Goal: Task Accomplishment & Management: Manage account settings

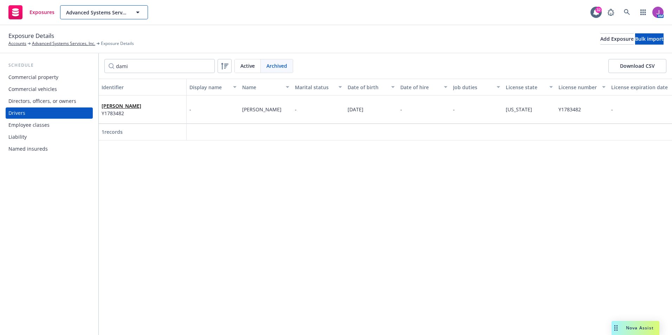
click at [119, 11] on span "Advanced Systems Services, Inc." at bounding box center [96, 12] width 61 height 7
type input "j"
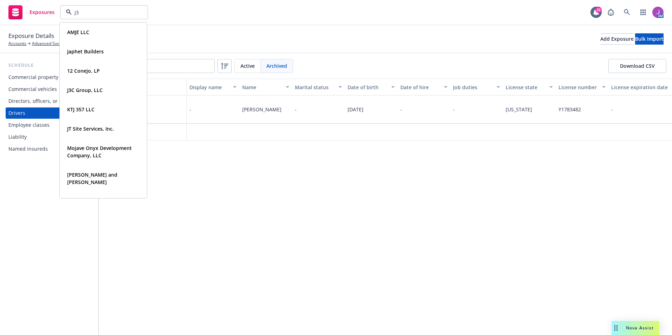
type input "j3c"
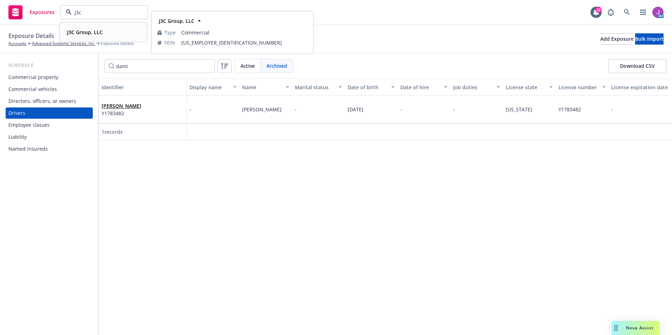
click at [95, 38] on div "J3C Group, LLC Type Commercial FEIN 45-4545341" at bounding box center [103, 32] width 86 height 19
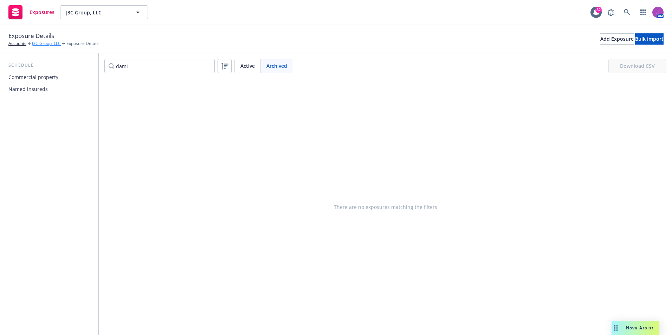
click at [48, 40] on span "Exposure Details" at bounding box center [31, 35] width 46 height 9
click at [48, 44] on link "J3C Group, LLC" at bounding box center [46, 43] width 29 height 6
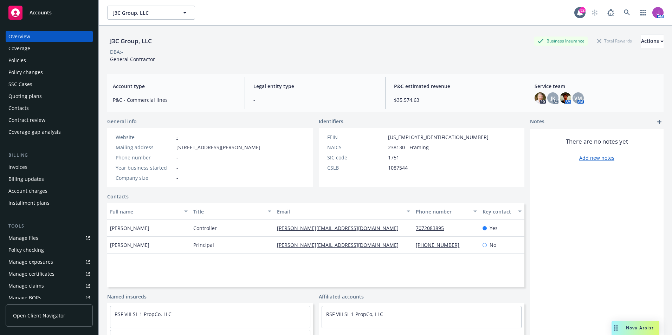
click at [24, 61] on div "Policies" at bounding box center [17, 60] width 18 height 11
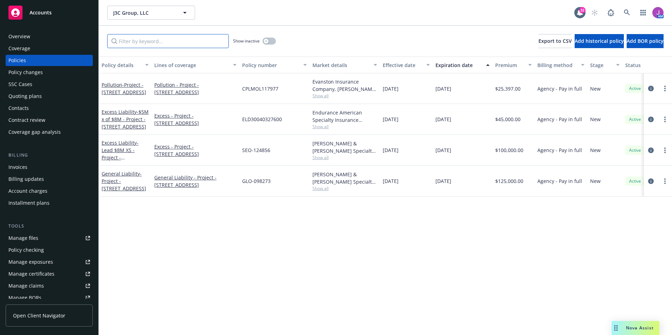
click at [160, 40] on input "Filter by keyword..." at bounding box center [168, 41] width 122 height 14
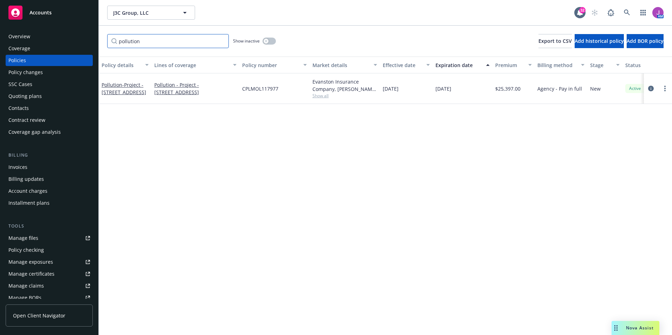
type input "pollution"
click at [31, 71] on div "Policy changes" at bounding box center [25, 72] width 34 height 11
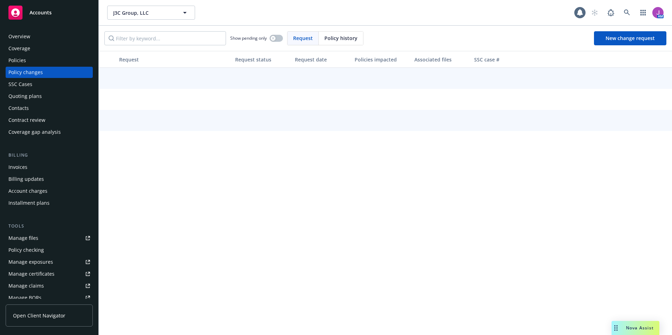
click at [31, 95] on div "Quoting plans" at bounding box center [24, 96] width 33 height 11
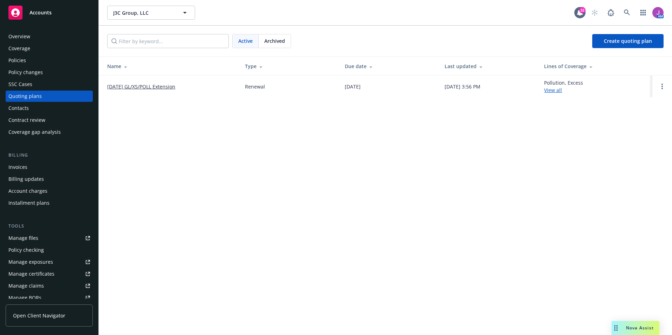
click at [49, 59] on div "Policies" at bounding box center [49, 60] width 82 height 11
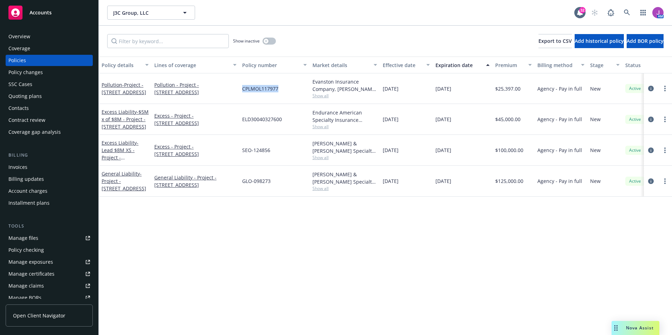
drag, startPoint x: 242, startPoint y: 89, endPoint x: 277, endPoint y: 93, distance: 35.1
click at [277, 93] on div "CPLMOL117977" at bounding box center [274, 88] width 70 height 31
copy span "CPLMOL117977"
click at [44, 74] on div "Policy changes" at bounding box center [49, 72] width 82 height 11
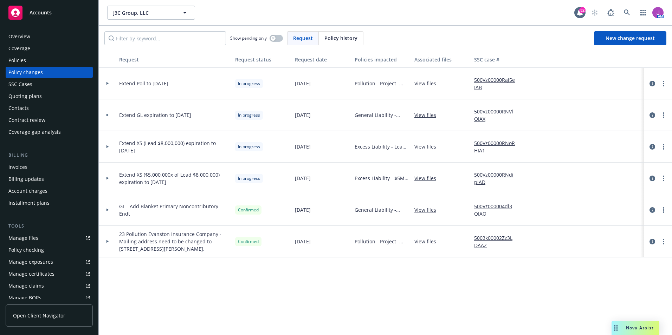
click at [108, 84] on icon at bounding box center [107, 83] width 3 height 2
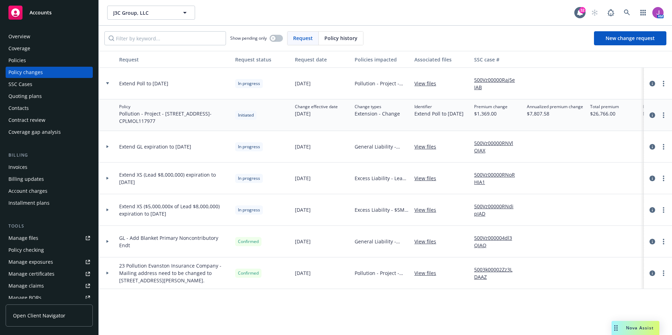
click at [417, 85] on link "View files" at bounding box center [427, 83] width 27 height 7
click at [33, 242] on div "Manage files" at bounding box center [23, 238] width 30 height 11
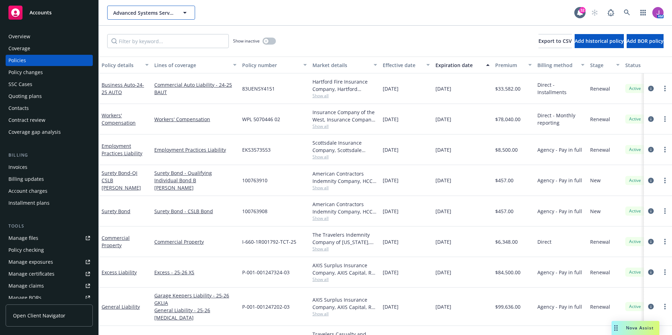
click at [139, 13] on span "Advanced Systems Services, Inc." at bounding box center [143, 12] width 61 height 7
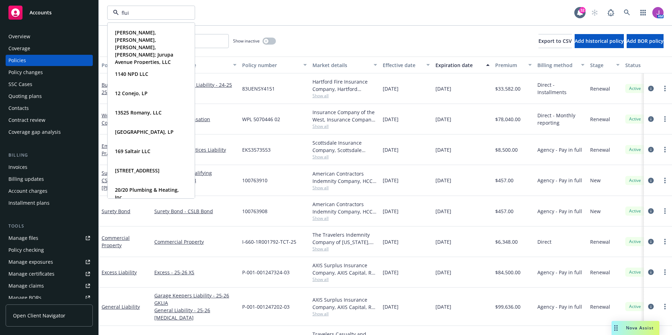
type input "fluid"
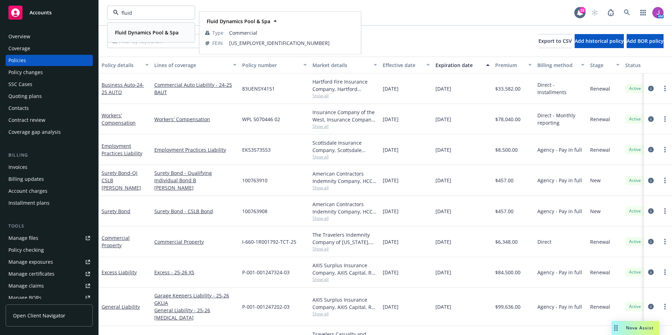
click at [138, 35] on strong "Fluid Dynamics Pool & Spa" at bounding box center [147, 32] width 64 height 7
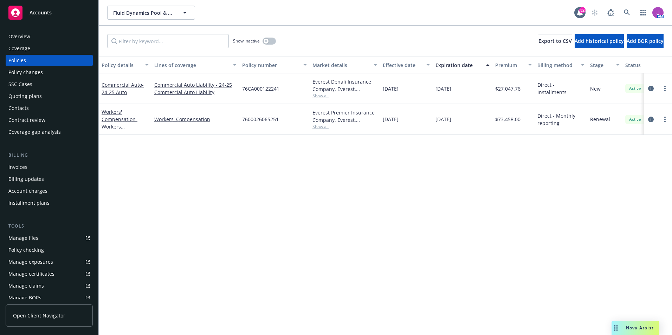
click at [50, 101] on div "Quoting plans" at bounding box center [49, 96] width 82 height 11
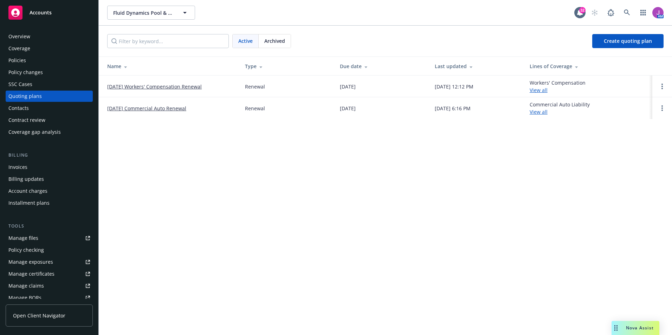
click at [149, 110] on link "10/10/25 Commercial Auto Renewal" at bounding box center [146, 108] width 79 height 7
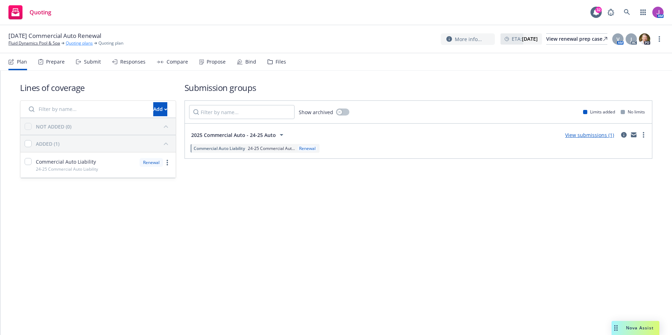
click at [79, 45] on link "Quoting plans" at bounding box center [79, 43] width 27 height 6
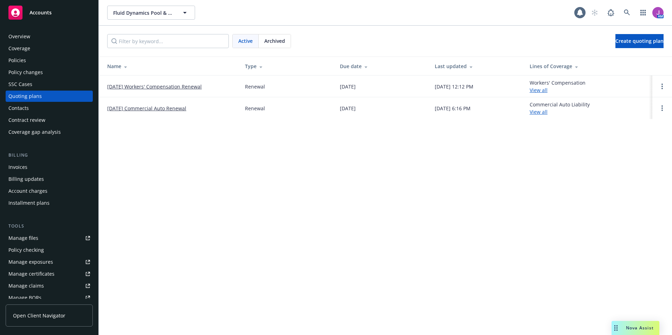
click at [33, 60] on div "Policies" at bounding box center [49, 60] width 82 height 11
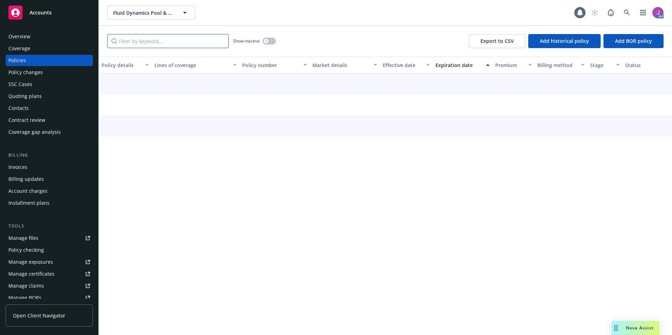
drag, startPoint x: 120, startPoint y: 48, endPoint x: 131, endPoint y: 42, distance: 12.6
click at [131, 42] on input "Filter by keyword..." at bounding box center [168, 41] width 122 height 14
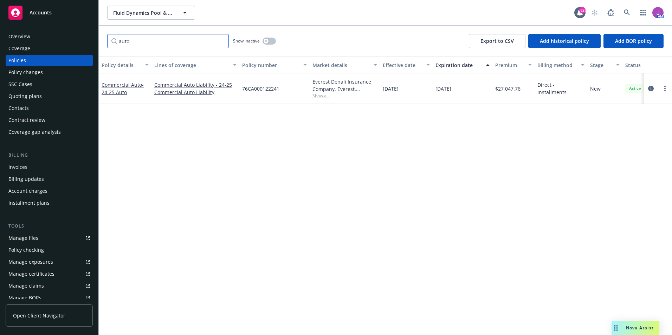
type input "auto"
click at [53, 38] on div "Overview" at bounding box center [49, 36] width 82 height 11
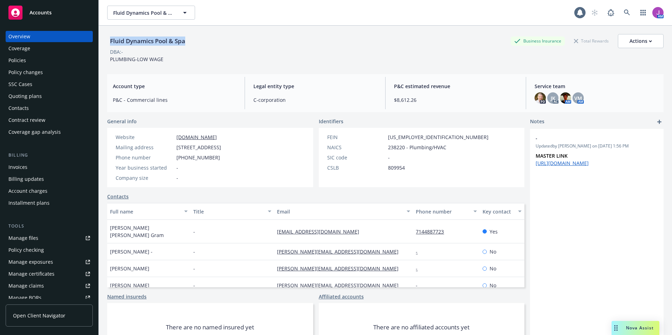
drag, startPoint x: 111, startPoint y: 41, endPoint x: 193, endPoint y: 43, distance: 81.9
click at [193, 43] on div "Fluid Dynamics Pool & Spa Business Insurance Total Rewards Actions" at bounding box center [385, 41] width 556 height 14
copy div "Fluid Dynamics Pool & Spa"
click at [255, 50] on div "DBA: -" at bounding box center [385, 51] width 556 height 7
click at [32, 62] on div "Policies" at bounding box center [49, 60] width 82 height 11
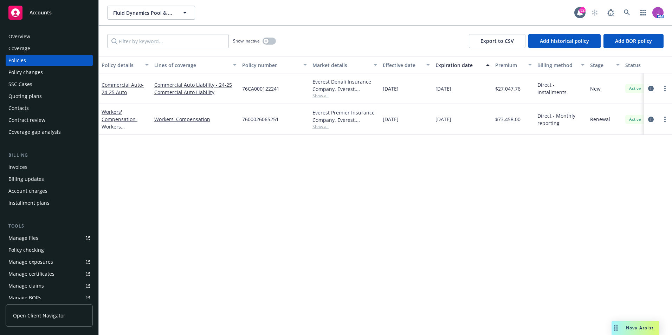
click at [41, 93] on div "Quoting plans" at bounding box center [49, 96] width 82 height 11
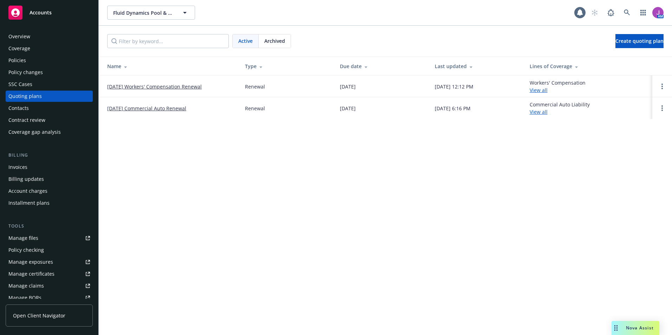
click at [27, 35] on div "Overview" at bounding box center [19, 36] width 22 height 11
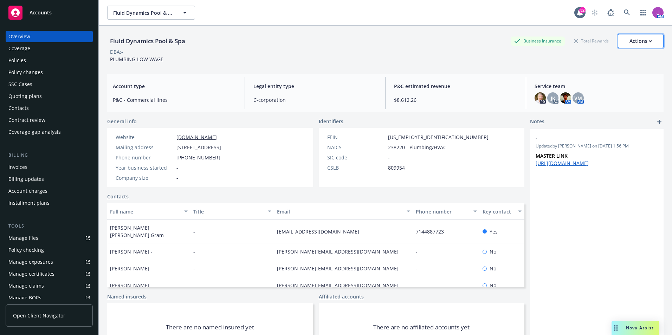
click at [629, 40] on div "Actions" at bounding box center [640, 40] width 22 height 13
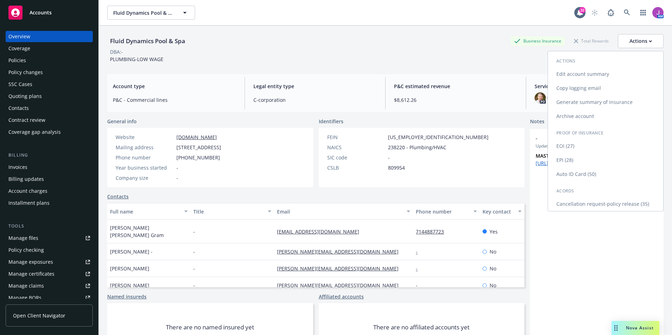
click at [568, 86] on link "Copy logging email" at bounding box center [605, 88] width 115 height 14
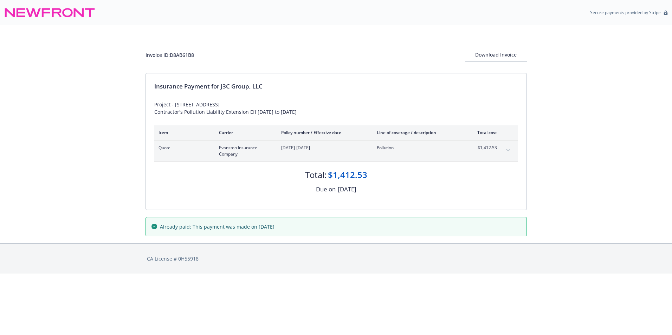
click at [508, 151] on icon "expand content" at bounding box center [508, 150] width 4 height 2
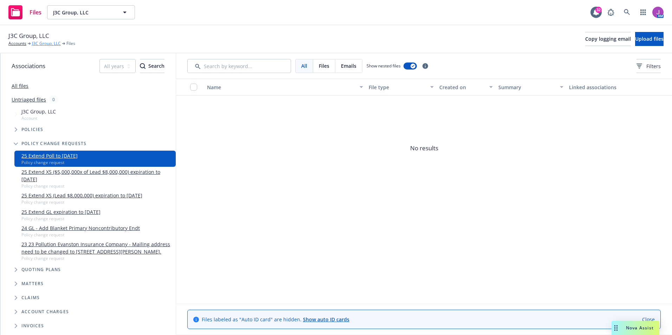
click at [46, 44] on link "J3C Group, LLC" at bounding box center [46, 43] width 29 height 6
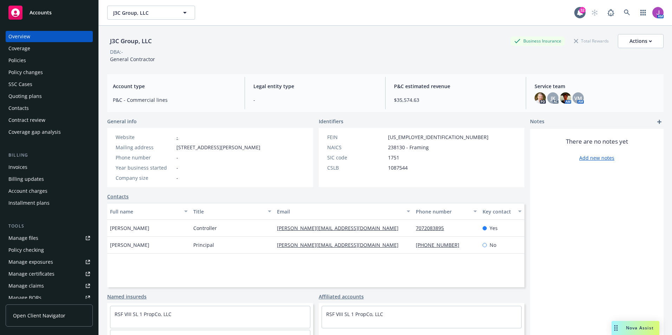
click at [28, 65] on div "Policies" at bounding box center [49, 60] width 82 height 11
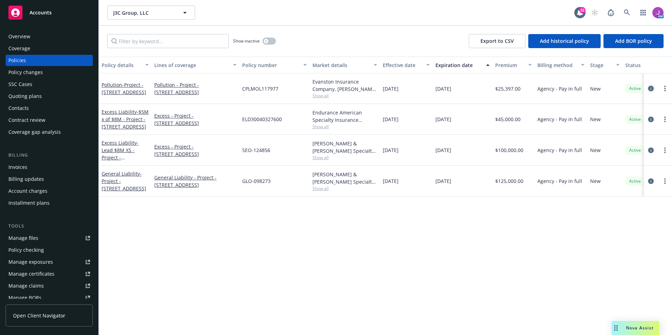
click at [653, 89] on icon "circleInformation" at bounding box center [651, 89] width 6 height 6
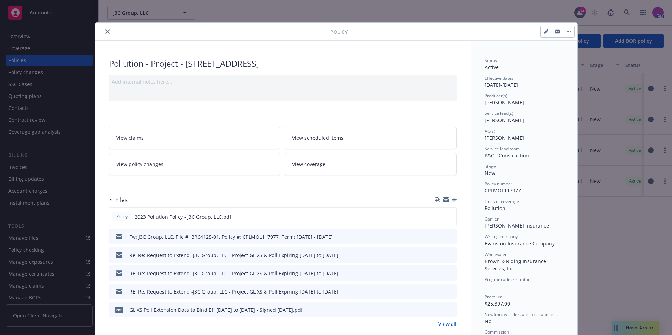
click at [180, 169] on link "View policy changes" at bounding box center [195, 164] width 172 height 22
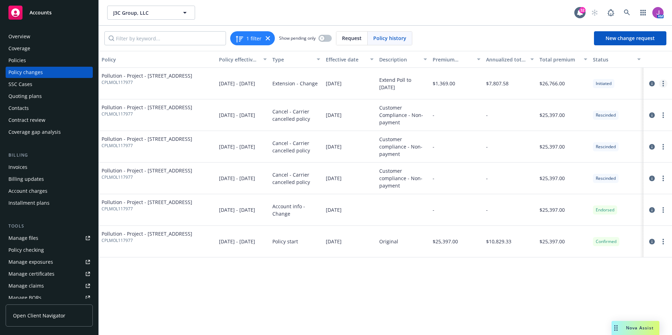
click at [665, 84] on link "more" at bounding box center [663, 83] width 8 height 8
click at [530, 303] on div "Policy Policy effective dates Type Effective date Description Premium change An…" at bounding box center [385, 193] width 573 height 284
click at [664, 83] on link "more" at bounding box center [663, 83] width 8 height 8
click at [579, 115] on link "Resume workflow" at bounding box center [606, 112] width 121 height 14
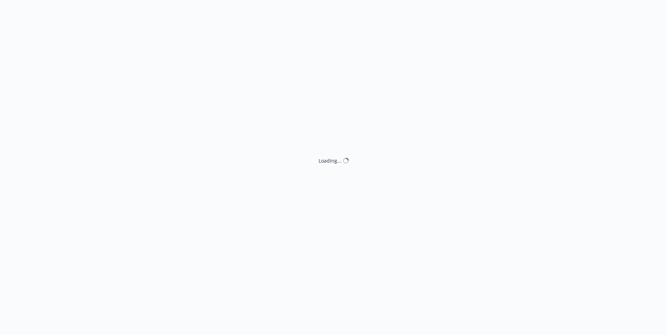
select select "ACCEPTED"
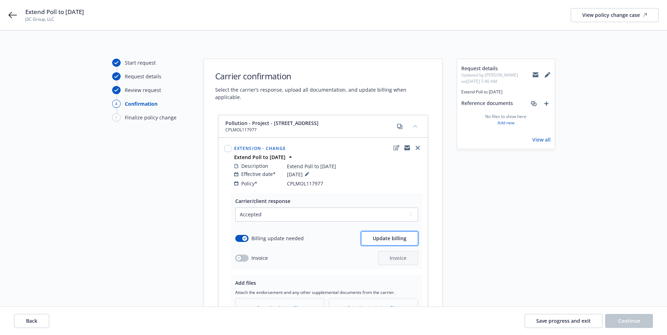
click at [371, 232] on button "Update billing" at bounding box center [389, 239] width 57 height 14
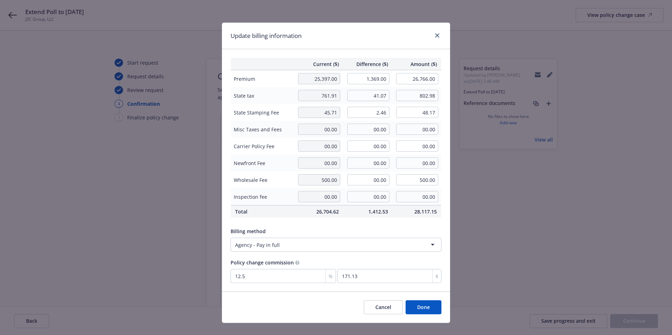
click at [383, 307] on button "Cancel" at bounding box center [383, 307] width 39 height 14
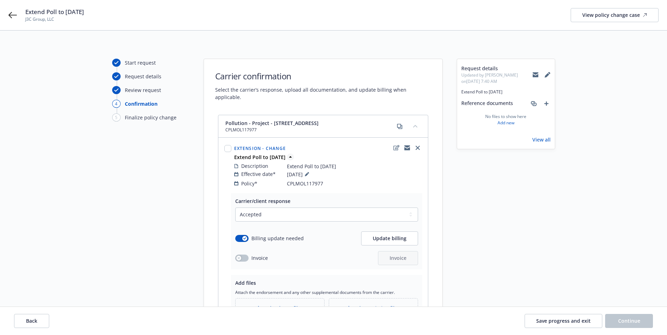
drag, startPoint x: 233, startPoint y: 150, endPoint x: 294, endPoint y: 152, distance: 60.8
click at [294, 154] on div "Extend Poll to 10/31/2025" at bounding box center [328, 157] width 190 height 7
click at [231, 115] on div "Pollution - Project - 5630 Soquel Drive, Soquel CA CPLMOL117977" at bounding box center [322, 126] width 209 height 22
drag, startPoint x: 224, startPoint y: 114, endPoint x: 340, endPoint y: 119, distance: 115.7
click at [340, 119] on div "Pollution - Project - 5630 Soquel Drive, Soquel CA CPLMOL117977" at bounding box center [322, 126] width 209 height 22
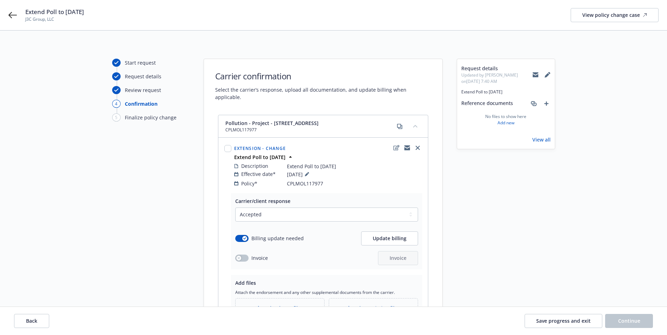
copy span "Pollution - Project - 5630 Soquel Drive, Soquel CA"
drag, startPoint x: 23, startPoint y: 20, endPoint x: 60, endPoint y: 22, distance: 37.3
click at [60, 22] on div "Extend Poll to 10/31/2025 J3C Group, LLC View policy change case" at bounding box center [333, 15] width 667 height 30
copy span "J3C Group, LLC"
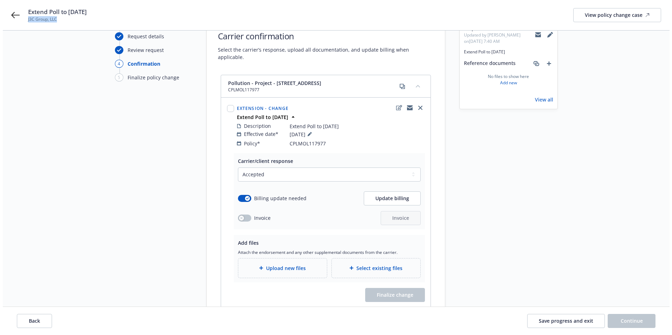
scroll to position [79, 0]
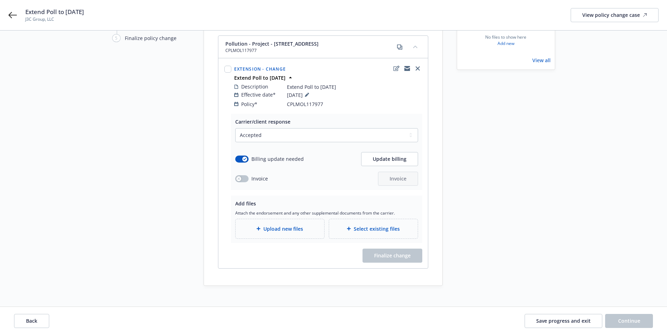
click at [279, 225] on span "Upload new files" at bounding box center [283, 228] width 40 height 7
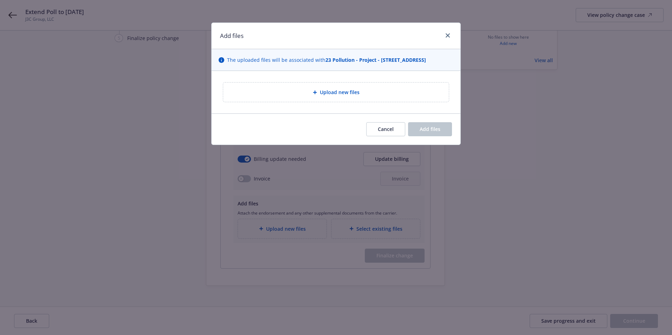
click at [323, 94] on span "Upload new files" at bounding box center [340, 92] width 40 height 7
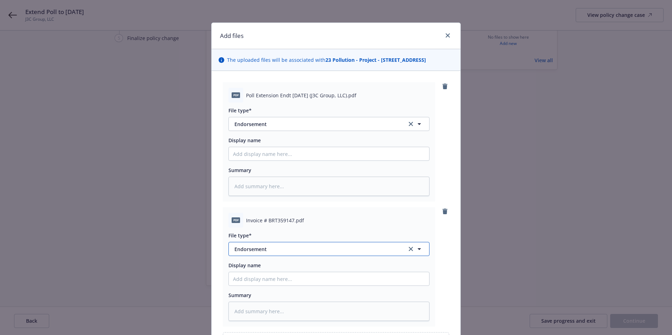
click at [253, 250] on span "Endorsement" at bounding box center [315, 249] width 163 height 7
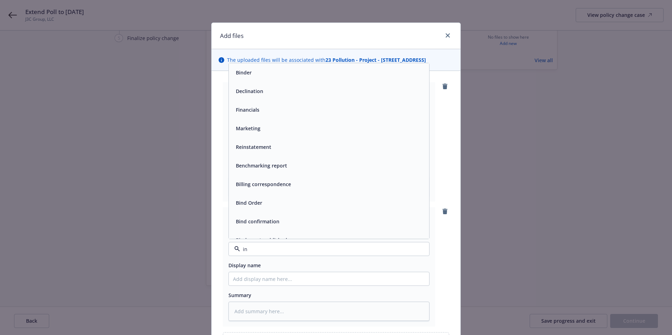
type input "inv"
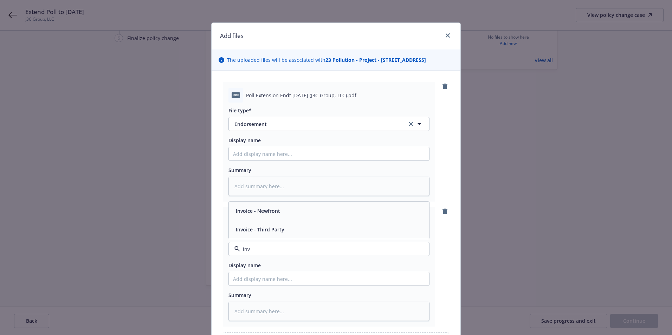
click at [258, 232] on span "Invoice - Third Party" at bounding box center [260, 229] width 48 height 7
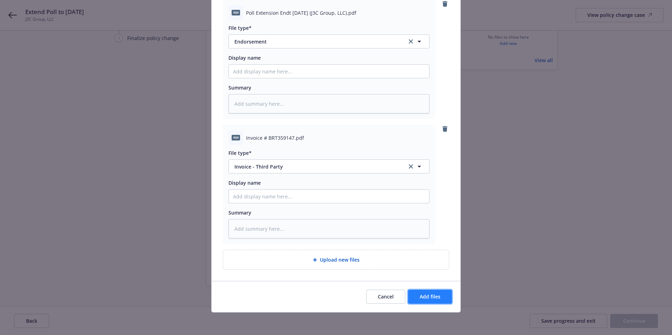
click at [428, 297] on span "Add files" at bounding box center [430, 296] width 21 height 7
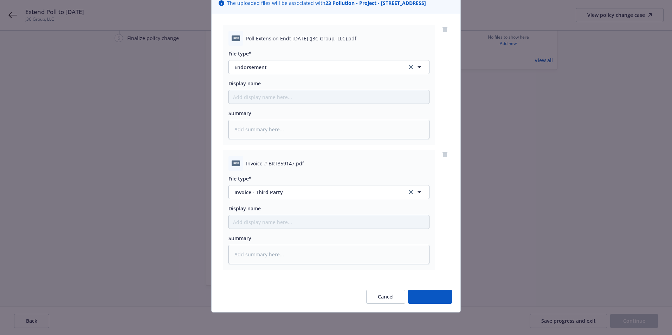
scroll to position [57, 0]
type textarea "x"
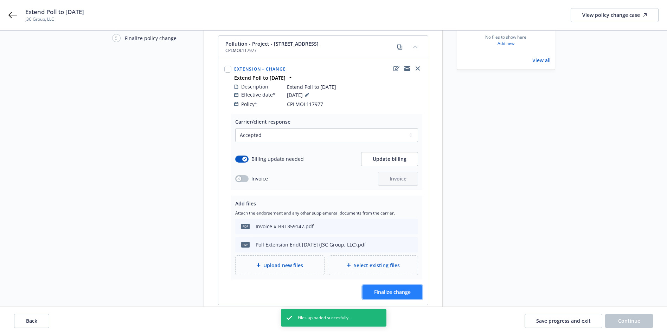
click at [397, 289] on span "Finalize change" at bounding box center [392, 292] width 37 height 7
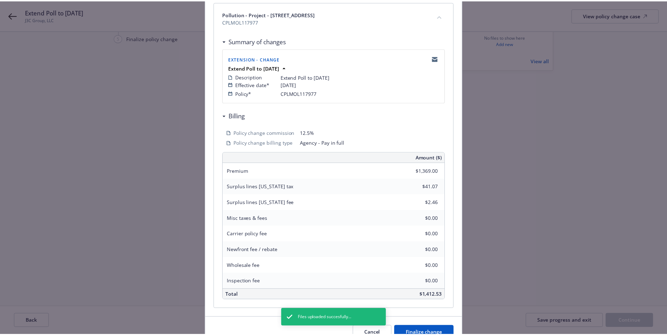
scroll to position [140, 0]
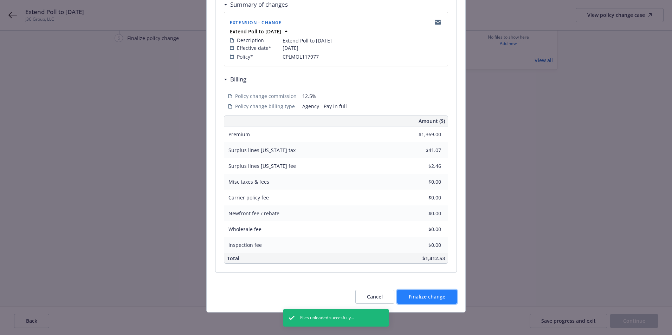
click at [427, 294] on span "Finalize change" at bounding box center [427, 296] width 37 height 7
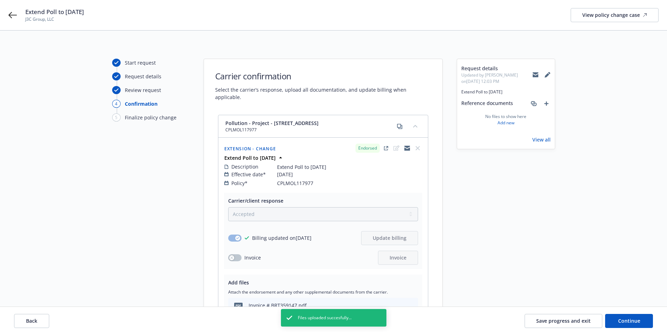
scroll to position [116, 0]
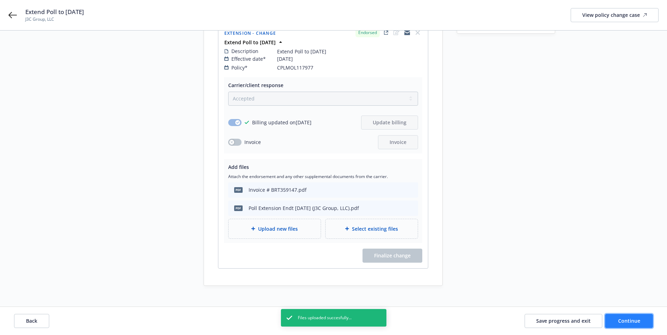
click at [626, 320] on span "Continue" at bounding box center [629, 321] width 22 height 7
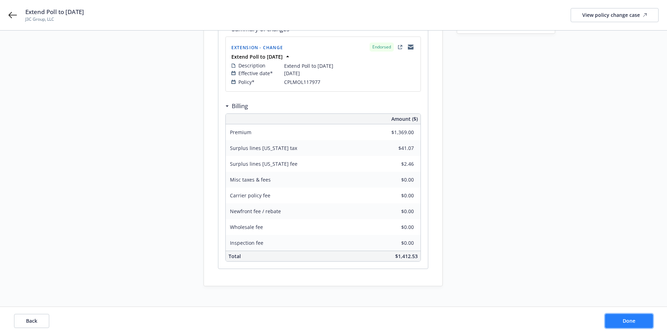
click at [626, 320] on span "Done" at bounding box center [628, 321] width 13 height 7
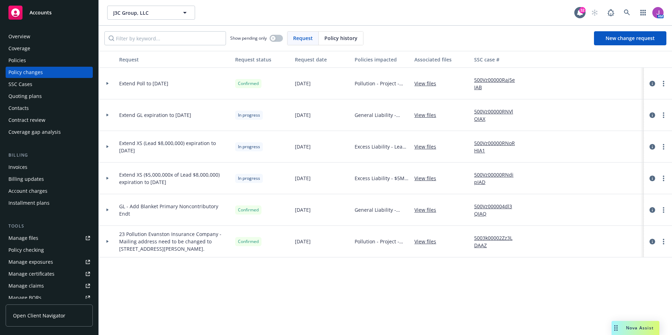
click at [20, 60] on div "Policies" at bounding box center [17, 60] width 18 height 11
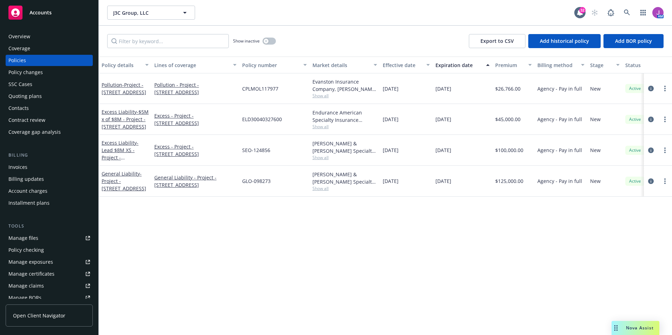
click at [321, 97] on span "Show all" at bounding box center [344, 96] width 65 height 6
click at [286, 93] on div "CPLMOL117977" at bounding box center [274, 88] width 70 height 31
click at [318, 129] on span "Show all" at bounding box center [344, 127] width 65 height 6
click at [297, 114] on div "ELD30040327600" at bounding box center [274, 119] width 70 height 31
click at [316, 163] on div "Crum & Forster Specialty Insurance Company, Crum & Forster, Brown & Riding Insu…" at bounding box center [345, 150] width 70 height 31
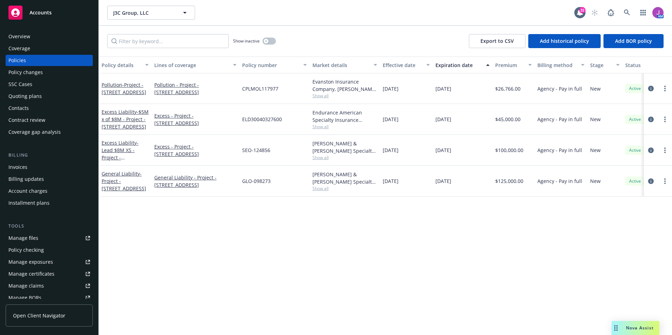
click at [316, 159] on span "Show all" at bounding box center [344, 158] width 65 height 6
click at [296, 135] on div "ELD30040327600" at bounding box center [274, 119] width 70 height 31
click at [137, 9] on span "J3C Group, LLC" at bounding box center [143, 12] width 61 height 7
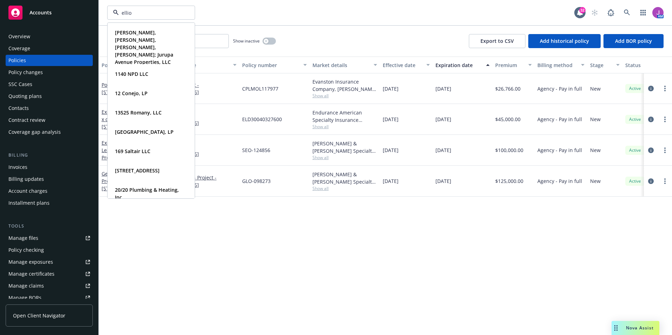
type input "elliot"
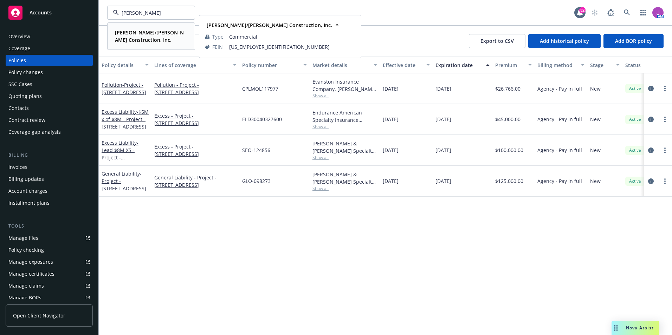
click at [123, 34] on strong "Elliott/Drinkward Construction, Inc." at bounding box center [149, 36] width 69 height 14
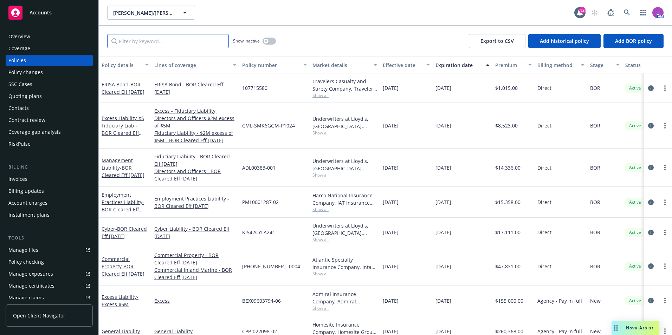
click at [133, 44] on input "Filter by keyword..." at bounding box center [168, 41] width 122 height 14
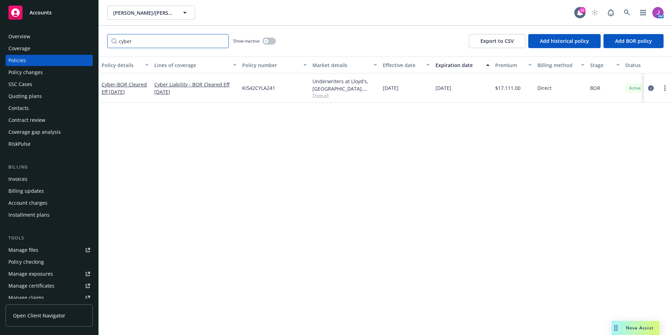
drag, startPoint x: 128, startPoint y: 39, endPoint x: 96, endPoint y: 35, distance: 32.5
click at [96, 35] on div "Accounts Overview Coverage Policies Policy changes SSC Cases Quoting plans Cont…" at bounding box center [336, 167] width 672 height 335
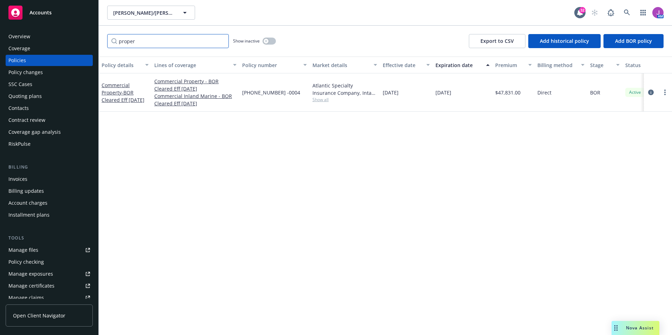
type input "proper"
click at [324, 98] on span "Show all" at bounding box center [344, 100] width 65 height 6
click at [460, 148] on div "Policy details Lines of coverage Policy number Market details Effective date Ex…" at bounding box center [385, 196] width 573 height 279
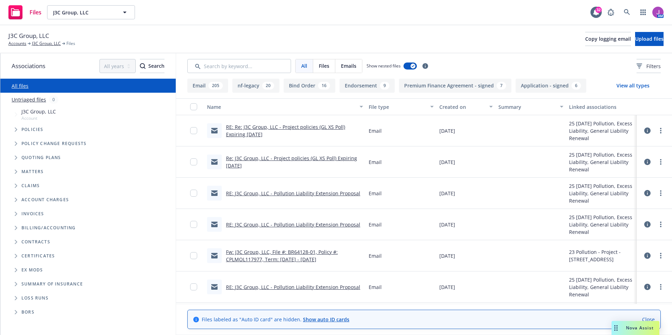
scroll to position [105, 0]
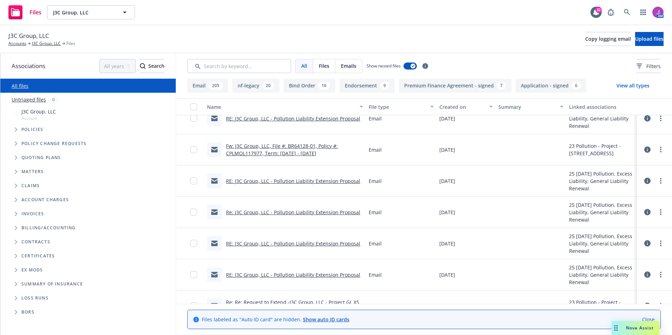
click at [294, 151] on link "Fw: J3C Group, LLC, File #: BR64128-01, Policy #: CPLMOL117977, Term: 06/28/202…" at bounding box center [282, 150] width 112 height 14
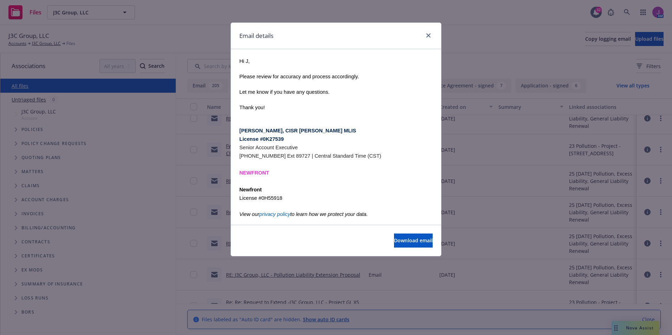
scroll to position [0, 0]
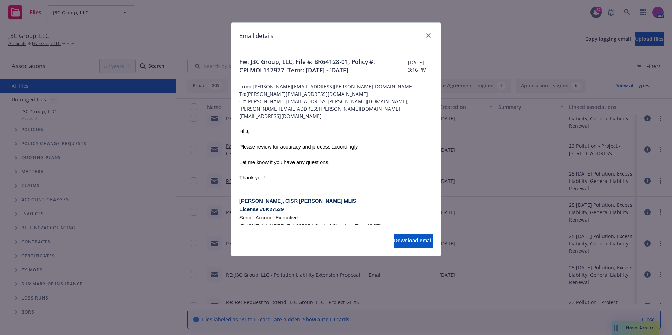
drag, startPoint x: 238, startPoint y: 62, endPoint x: 376, endPoint y: 74, distance: 138.6
copy span "Fw: J3C Group, LLC, File #: BR64128-01, Policy #: CPLMOL117977, Term: 06/28/202…"
